Goal: Task Accomplishment & Management: Manage account settings

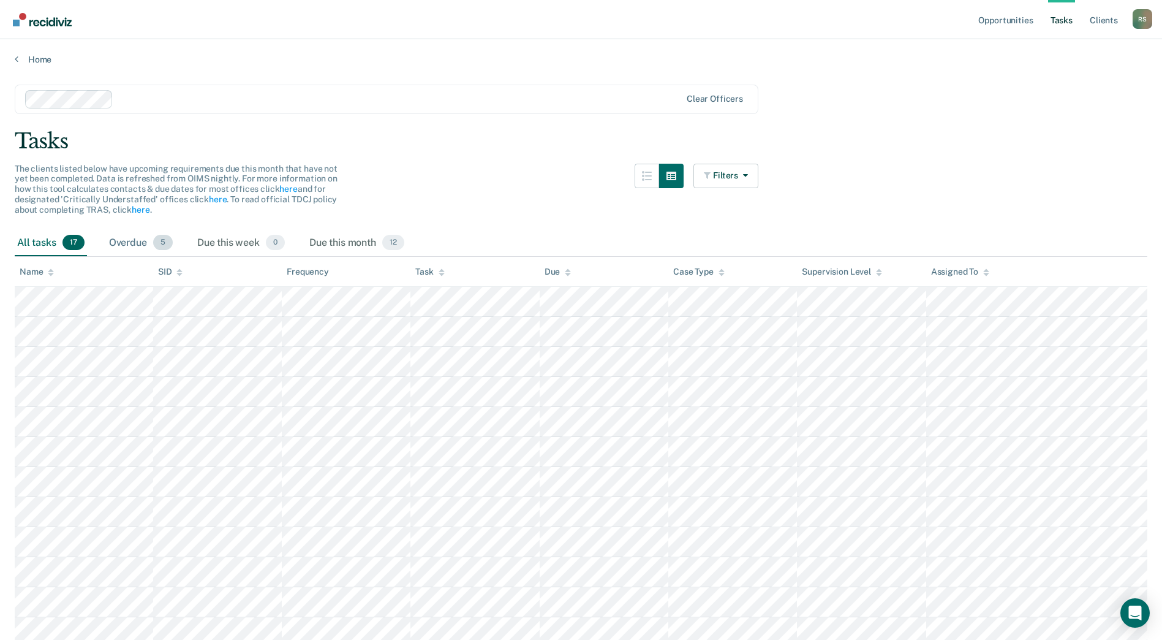
click at [136, 246] on div "Overdue 5" at bounding box center [141, 243] width 69 height 27
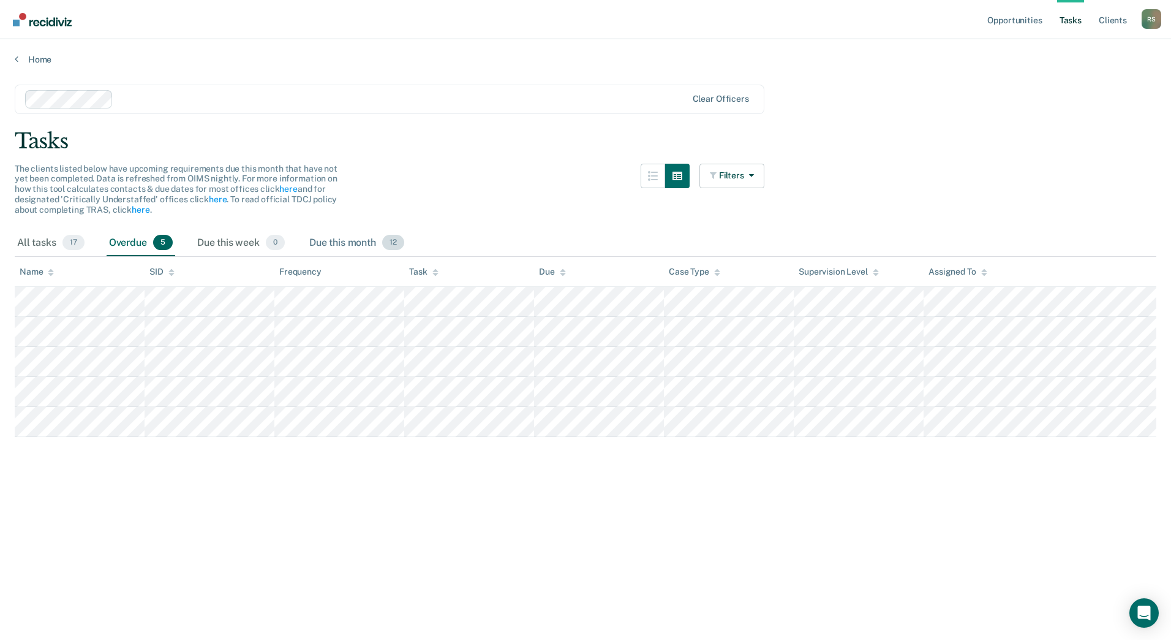
click at [361, 239] on div "Due this month 12" at bounding box center [357, 243] width 100 height 27
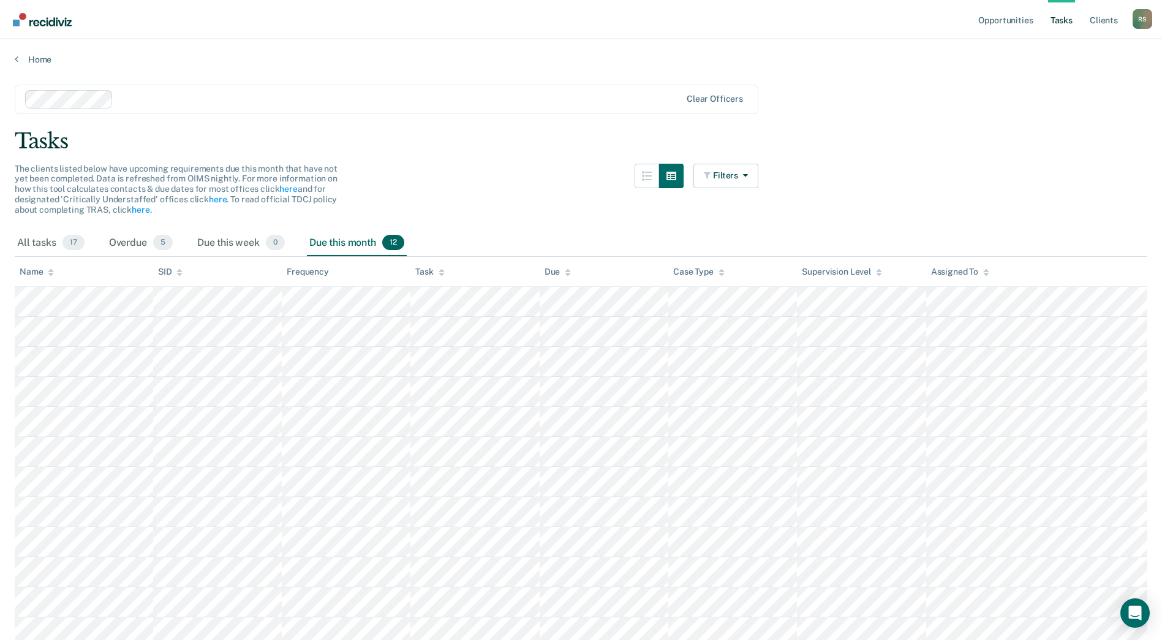
scroll to position [56, 0]
